Goal: Information Seeking & Learning: Learn about a topic

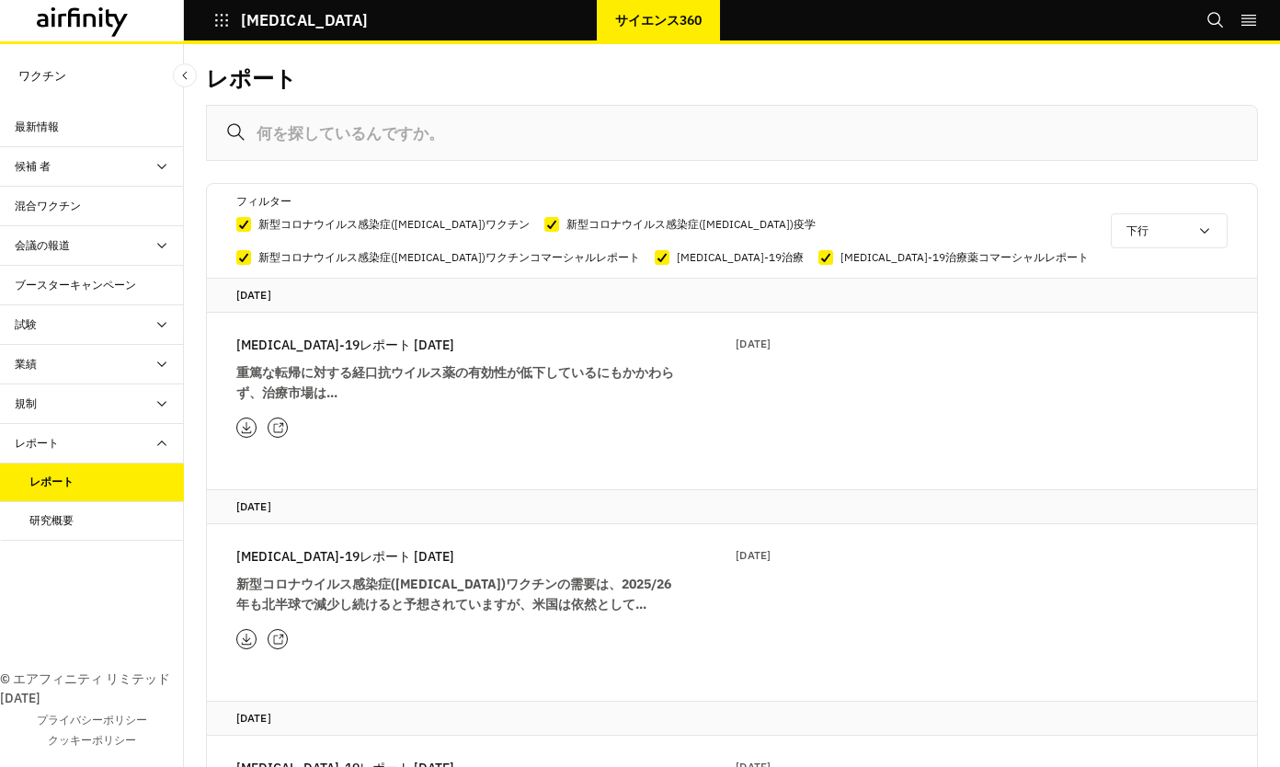
click at [97, 211] on div "混合ワクチン" at bounding box center [99, 206] width 169 height 17
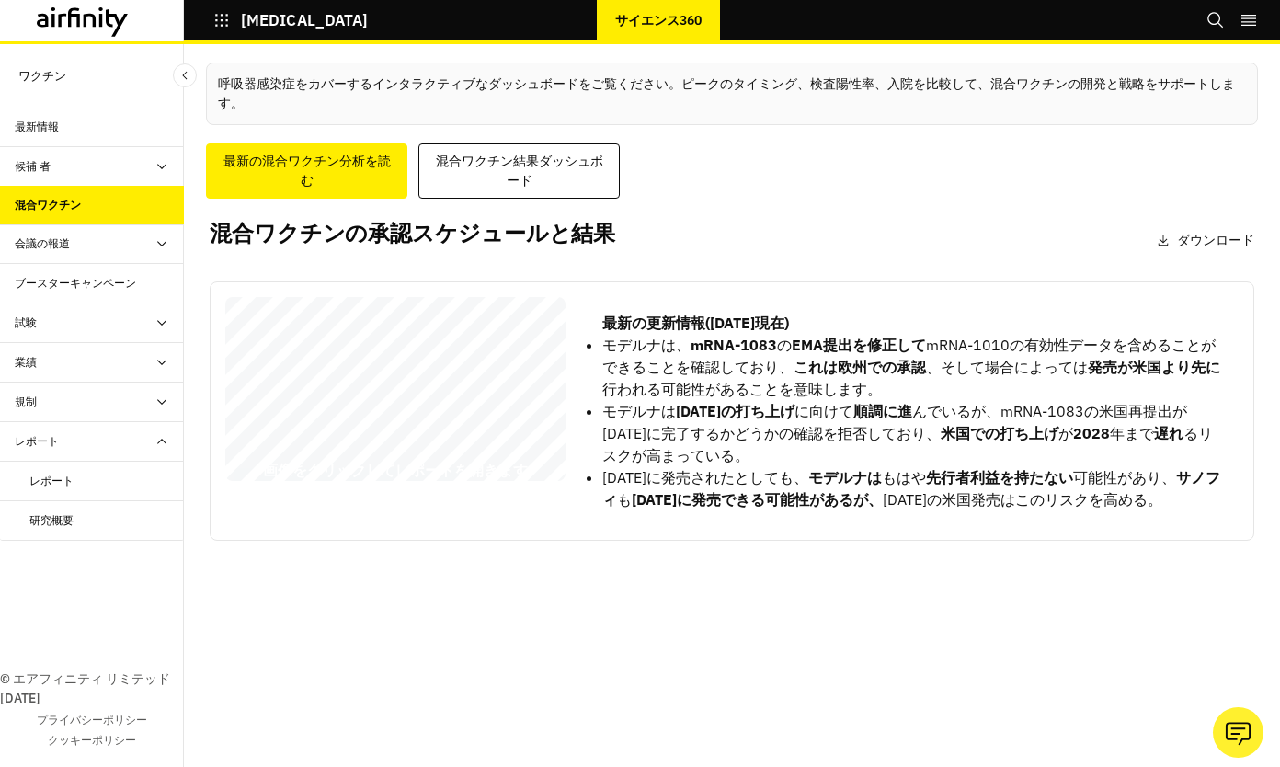
click at [59, 121] on div "最新情報" at bounding box center [99, 127] width 169 height 17
